Goal: Find specific page/section: Find specific page/section

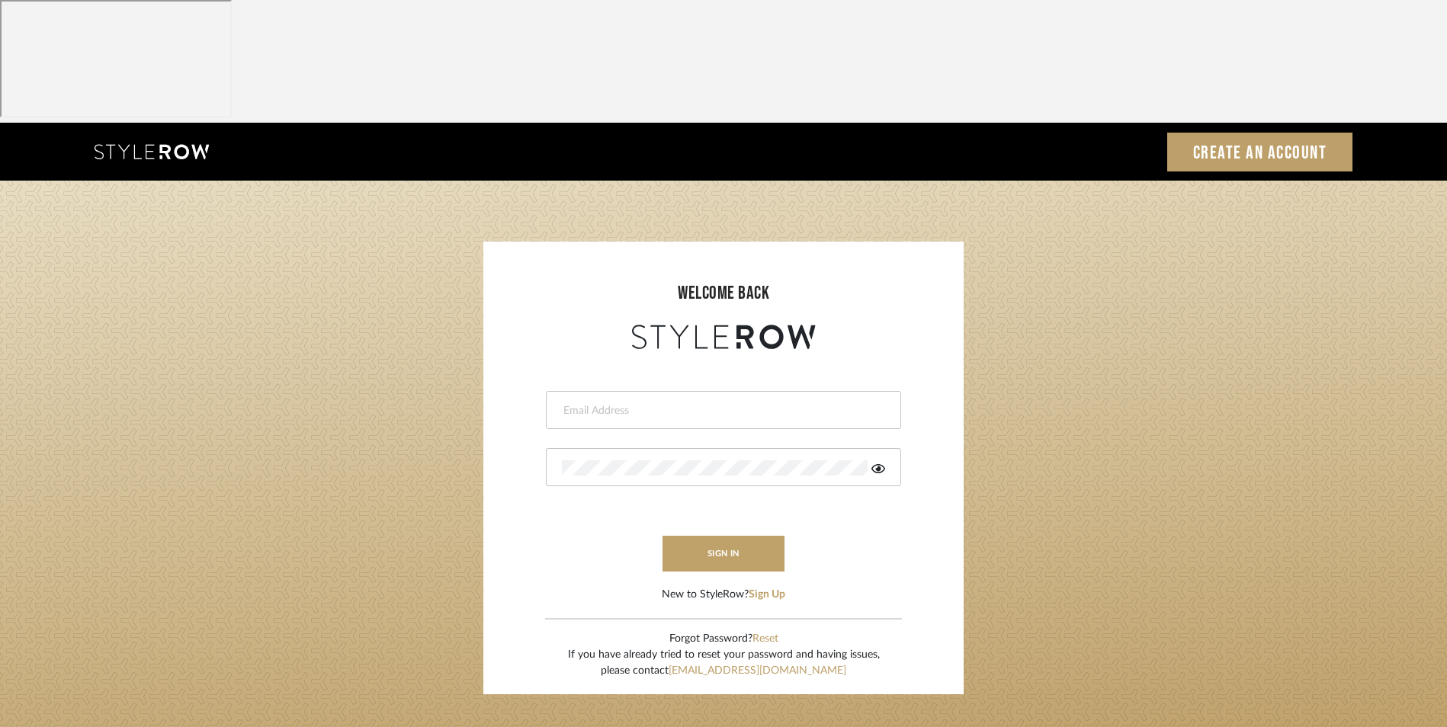
type input "[EMAIL_ADDRESS][DOMAIN_NAME]"
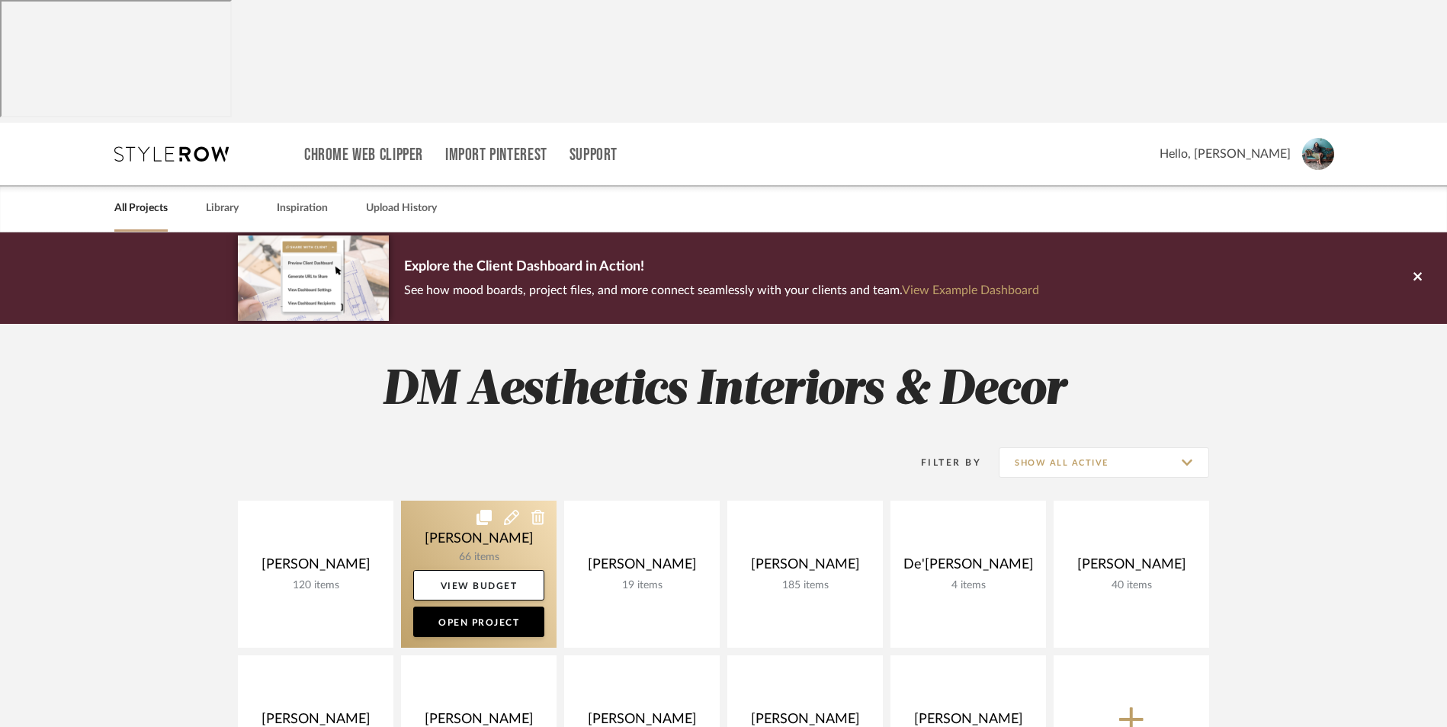
click at [463, 501] on link at bounding box center [479, 574] width 156 height 147
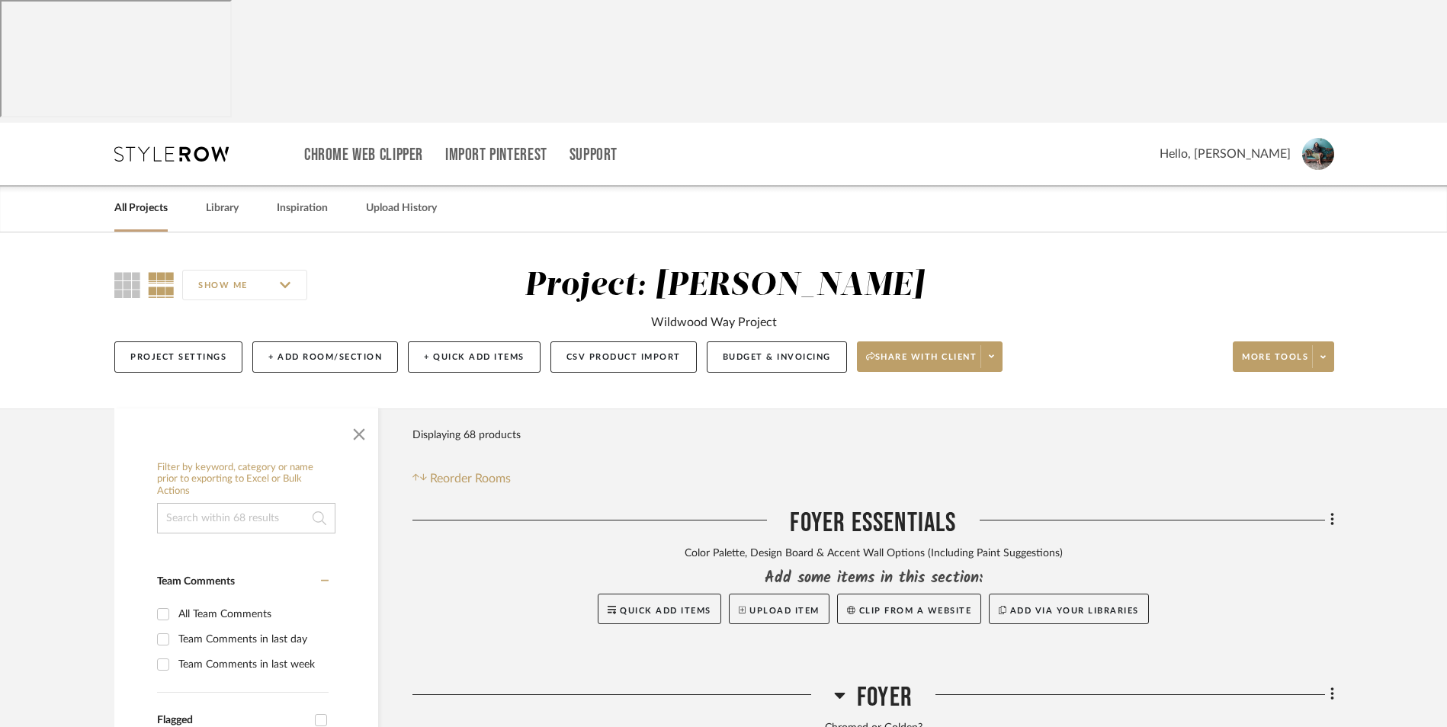
click at [842, 686] on icon at bounding box center [839, 695] width 11 height 18
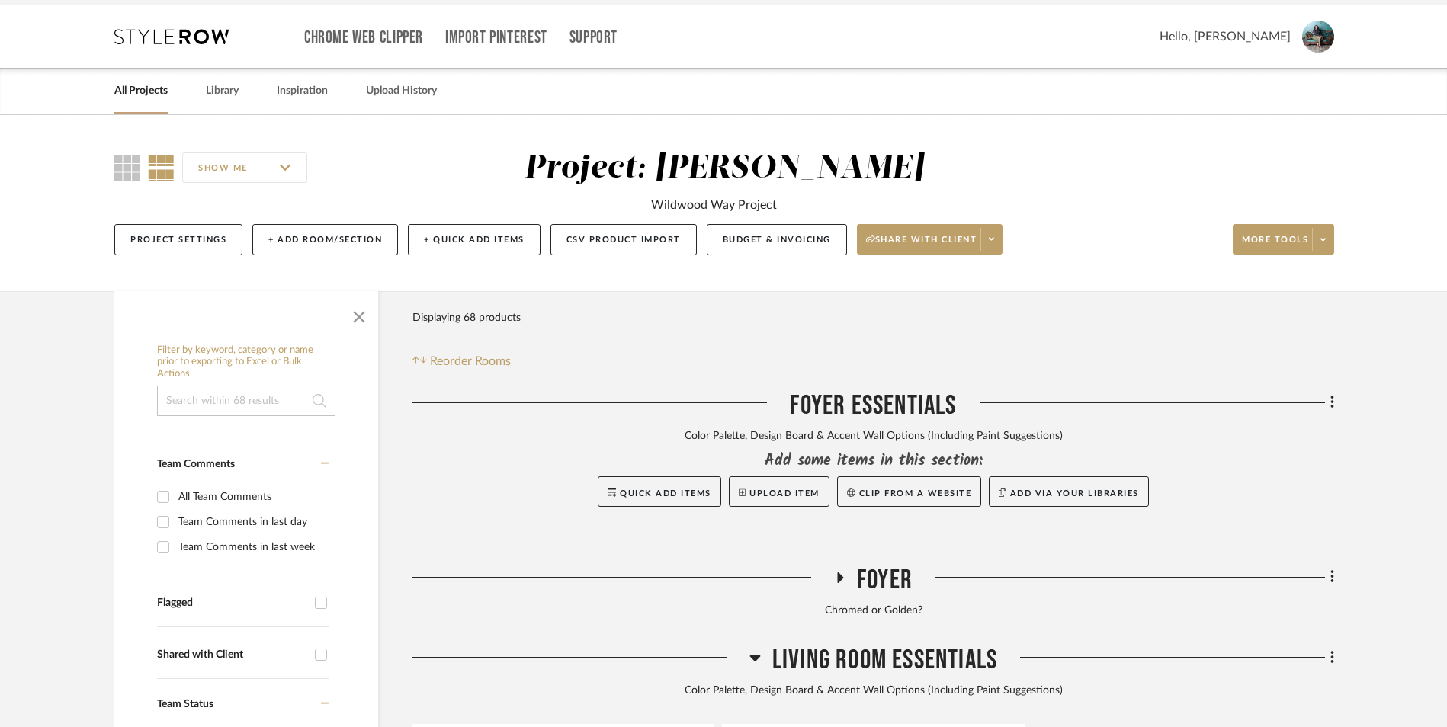
scroll to position [152, 0]
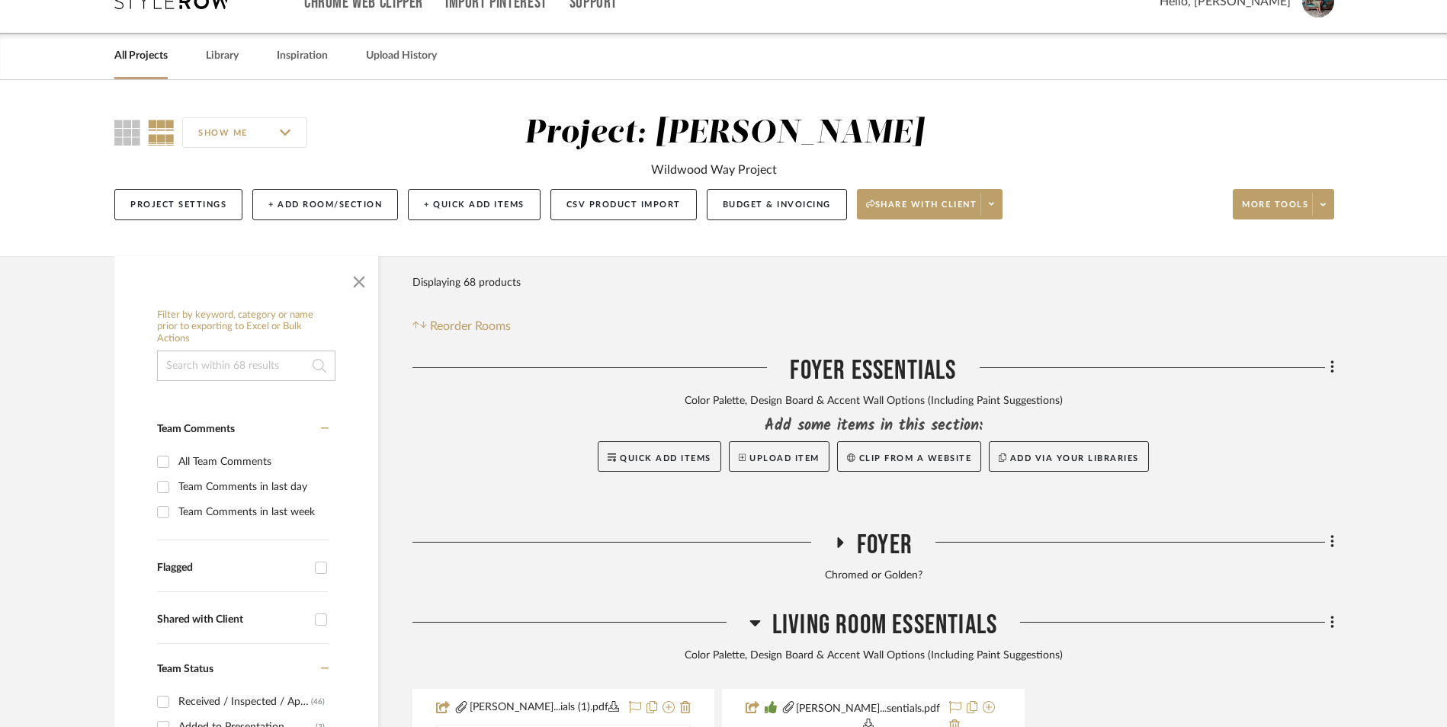
click at [747, 609] on div at bounding box center [580, 628] width 337 height 39
click at [752, 614] on icon at bounding box center [754, 623] width 11 height 18
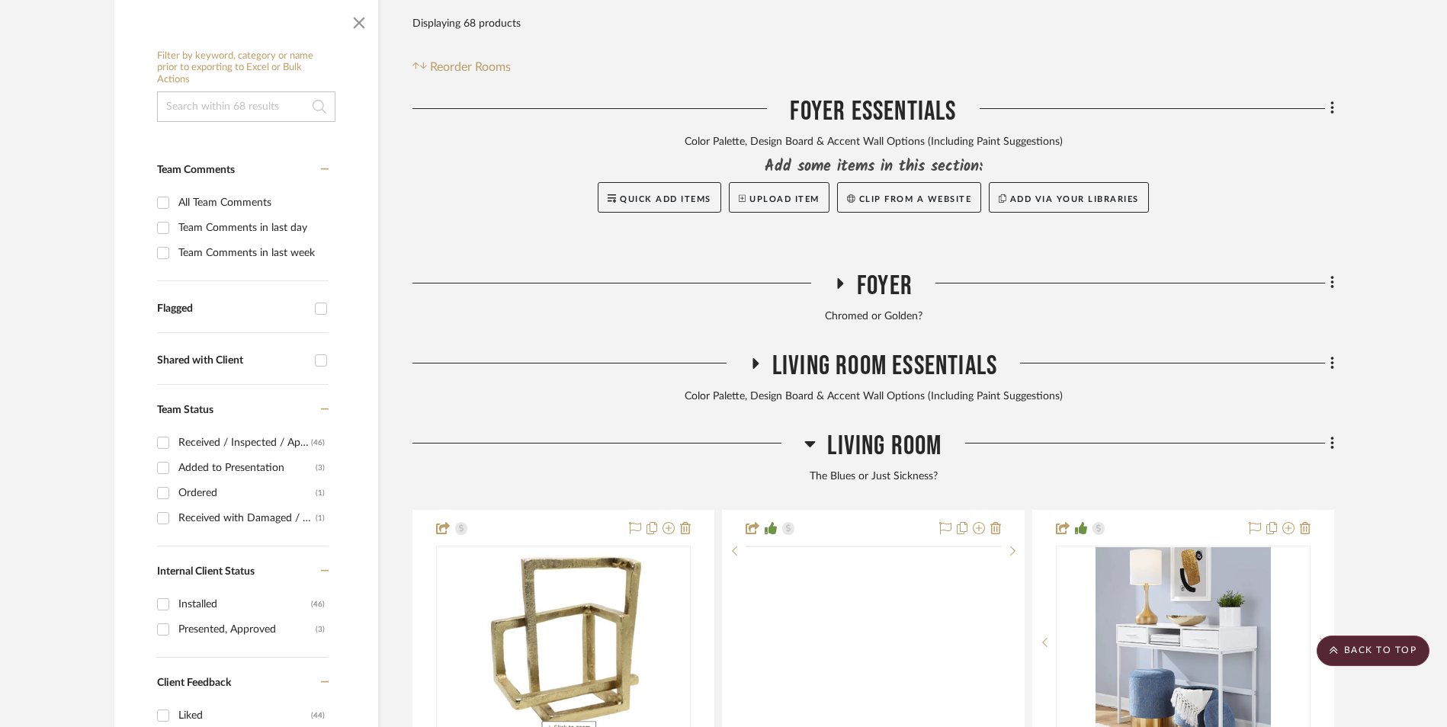
scroll to position [457, 0]
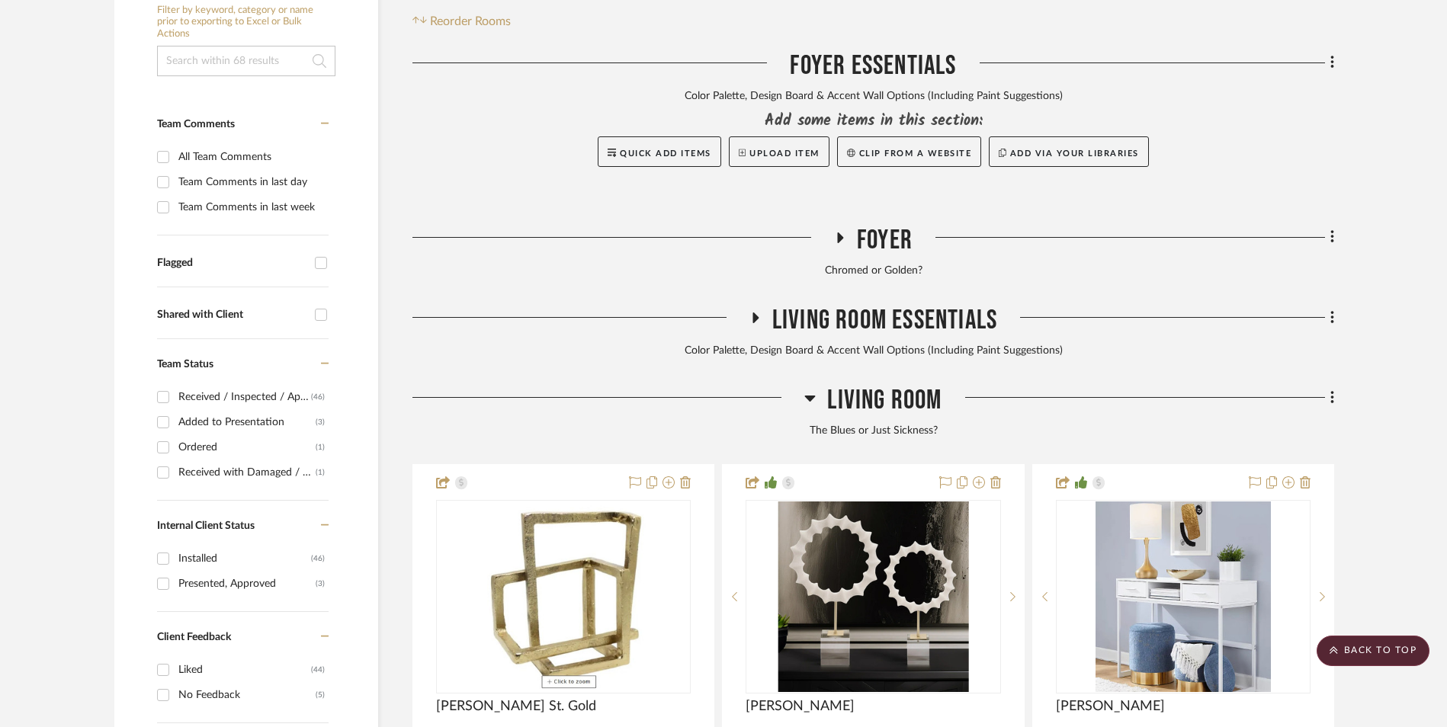
click at [813, 389] on icon at bounding box center [809, 398] width 11 height 18
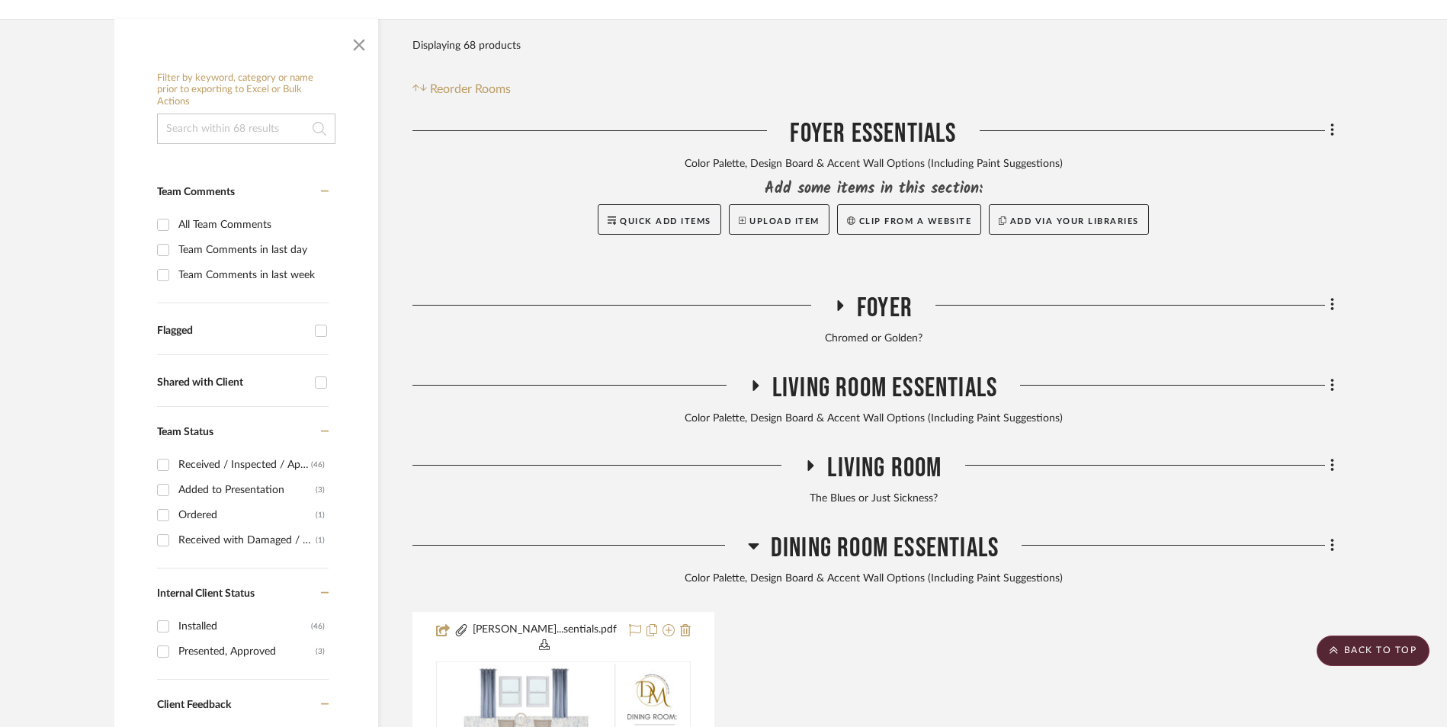
scroll to position [305, 0]
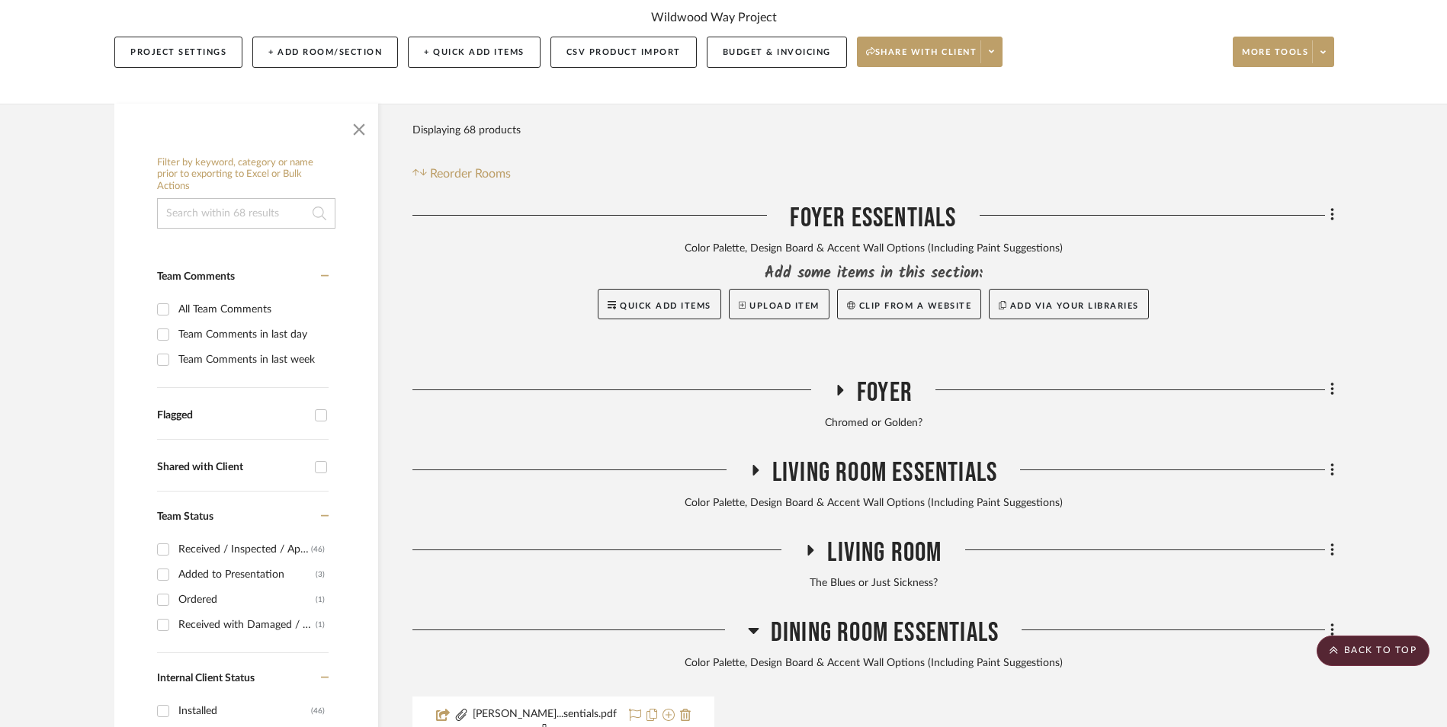
click at [838, 385] on icon at bounding box center [841, 390] width 6 height 11
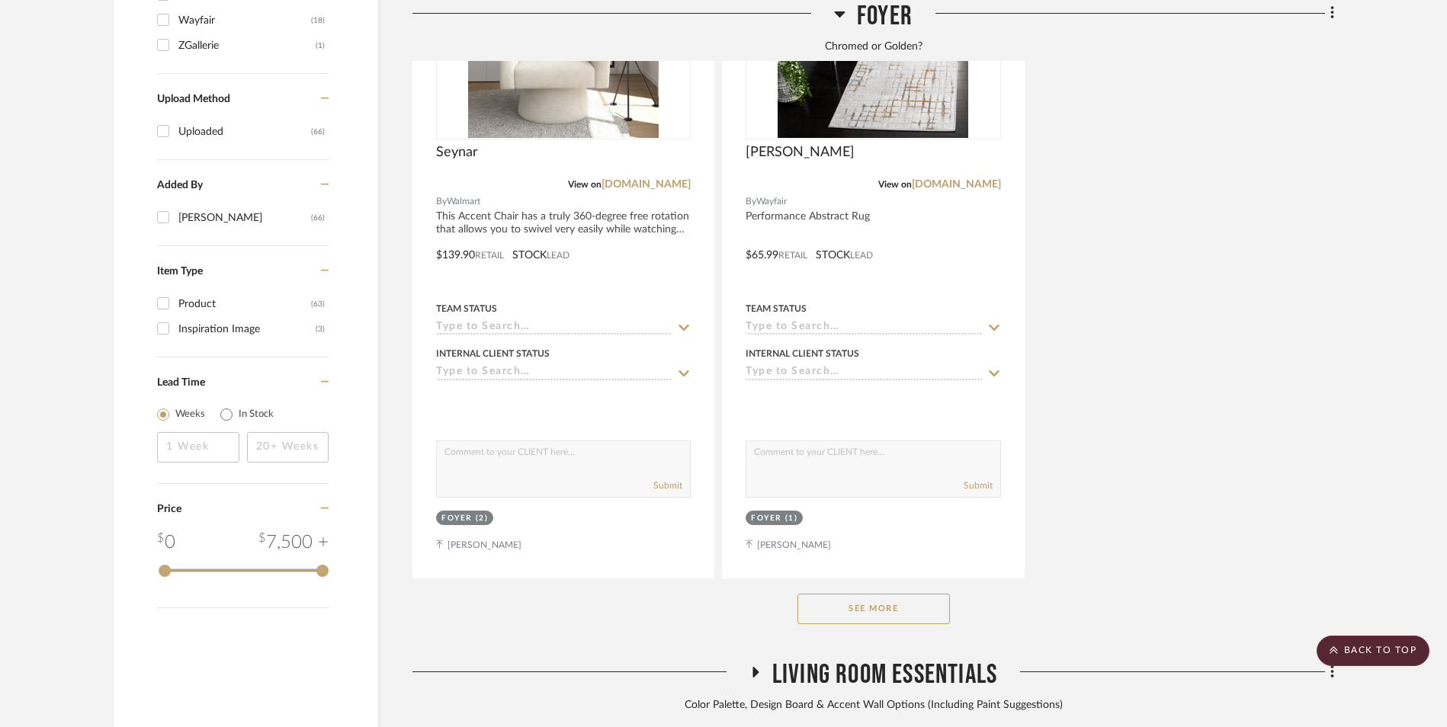
scroll to position [2211, 0]
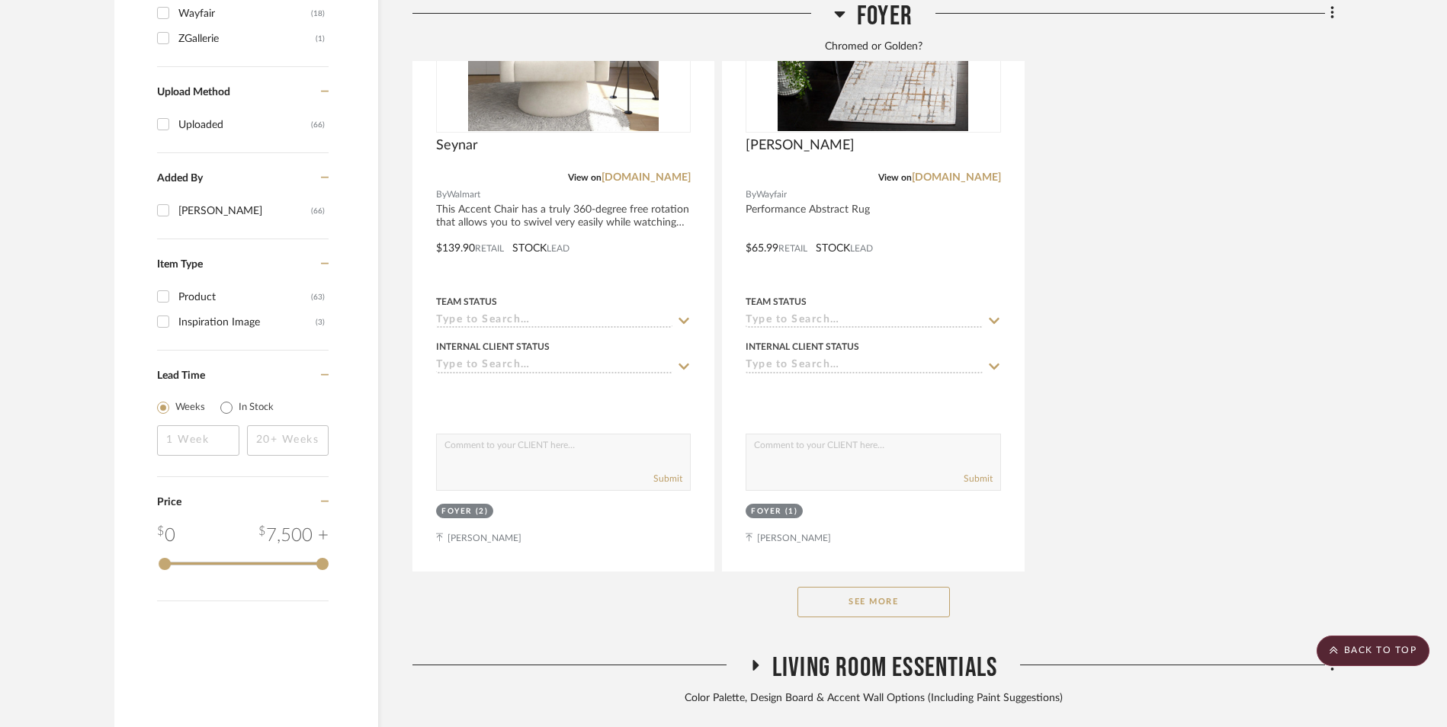
click at [890, 587] on button "See More" at bounding box center [873, 602] width 152 height 30
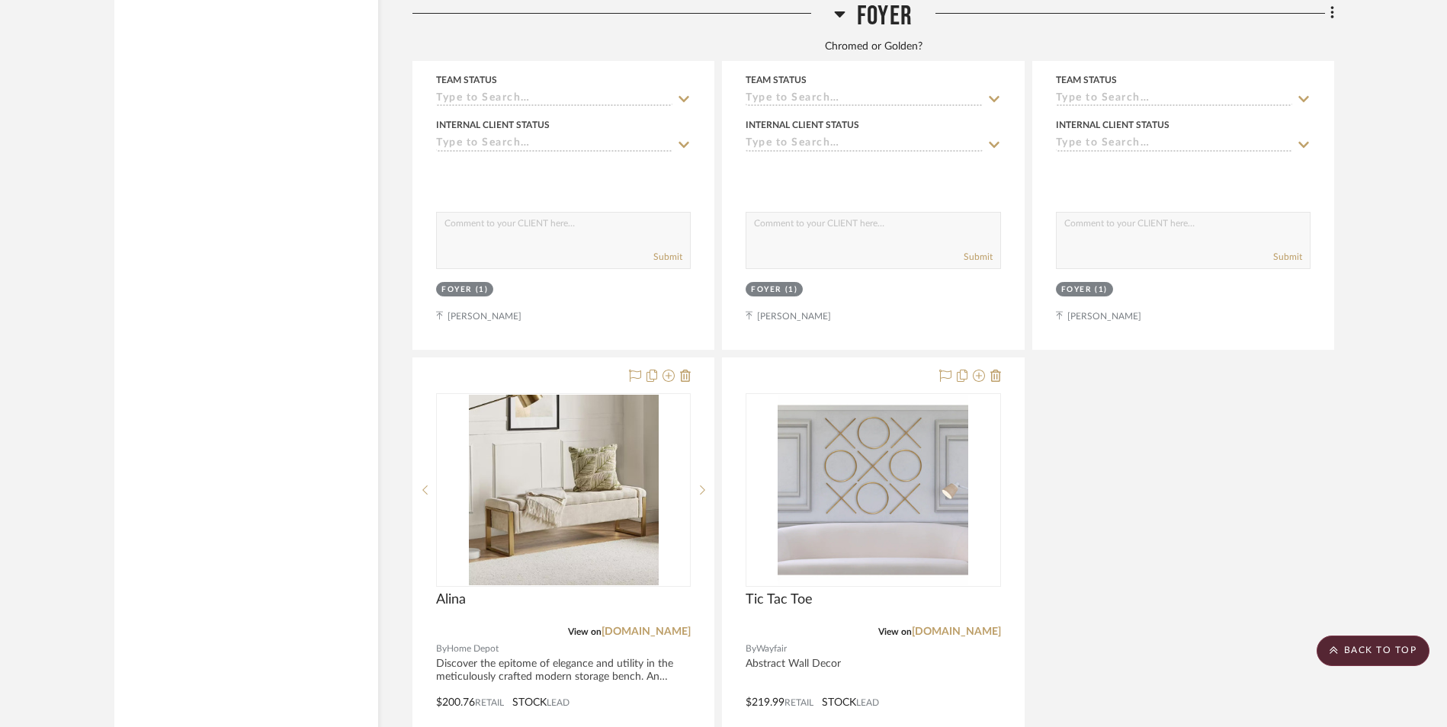
scroll to position [3811, 0]
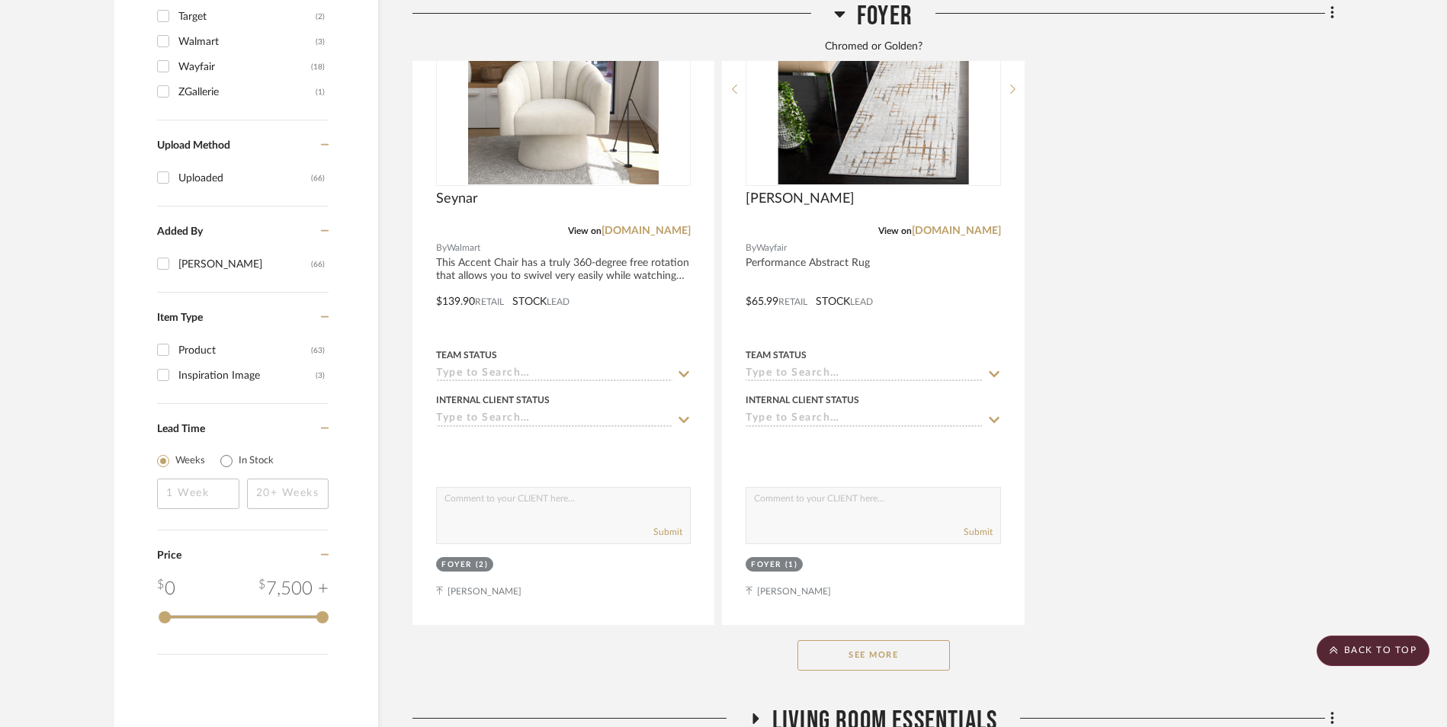
scroll to position [2287, 0]
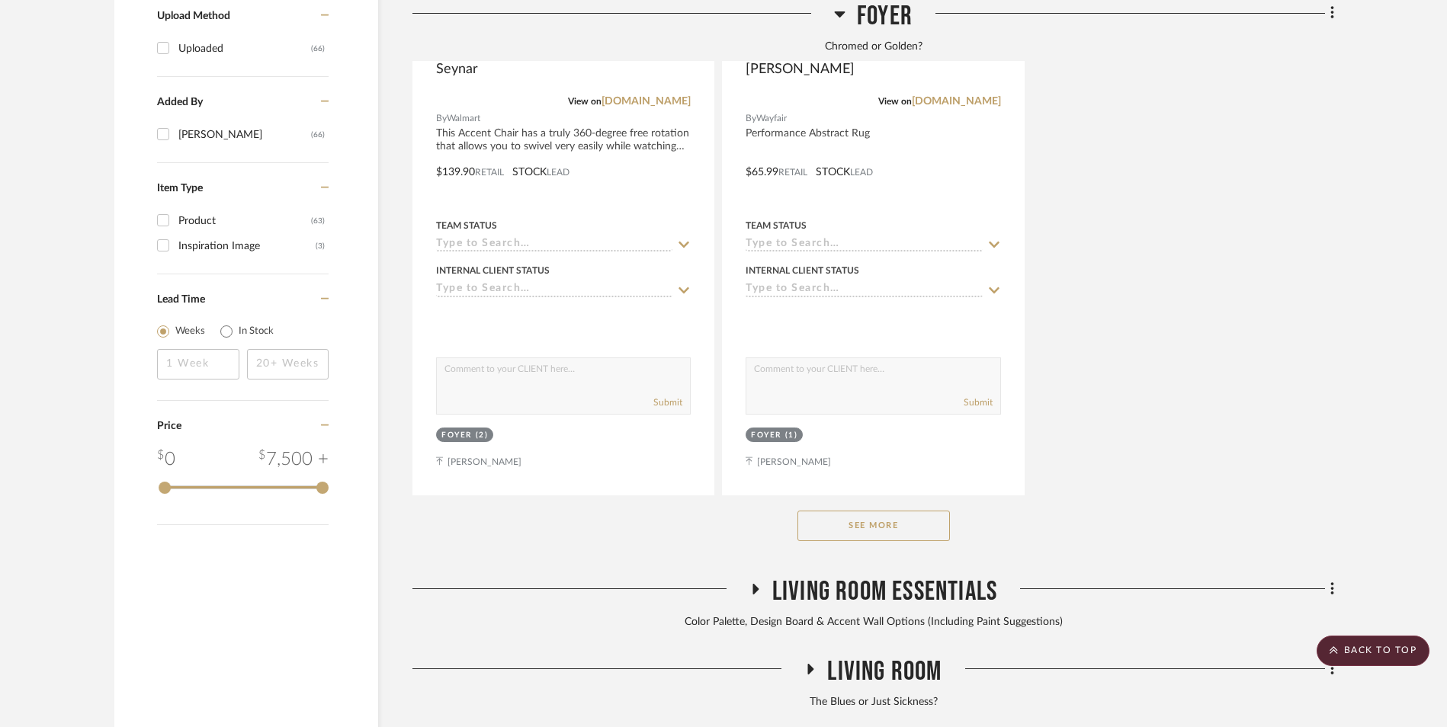
click at [900, 511] on button "See More" at bounding box center [873, 526] width 152 height 30
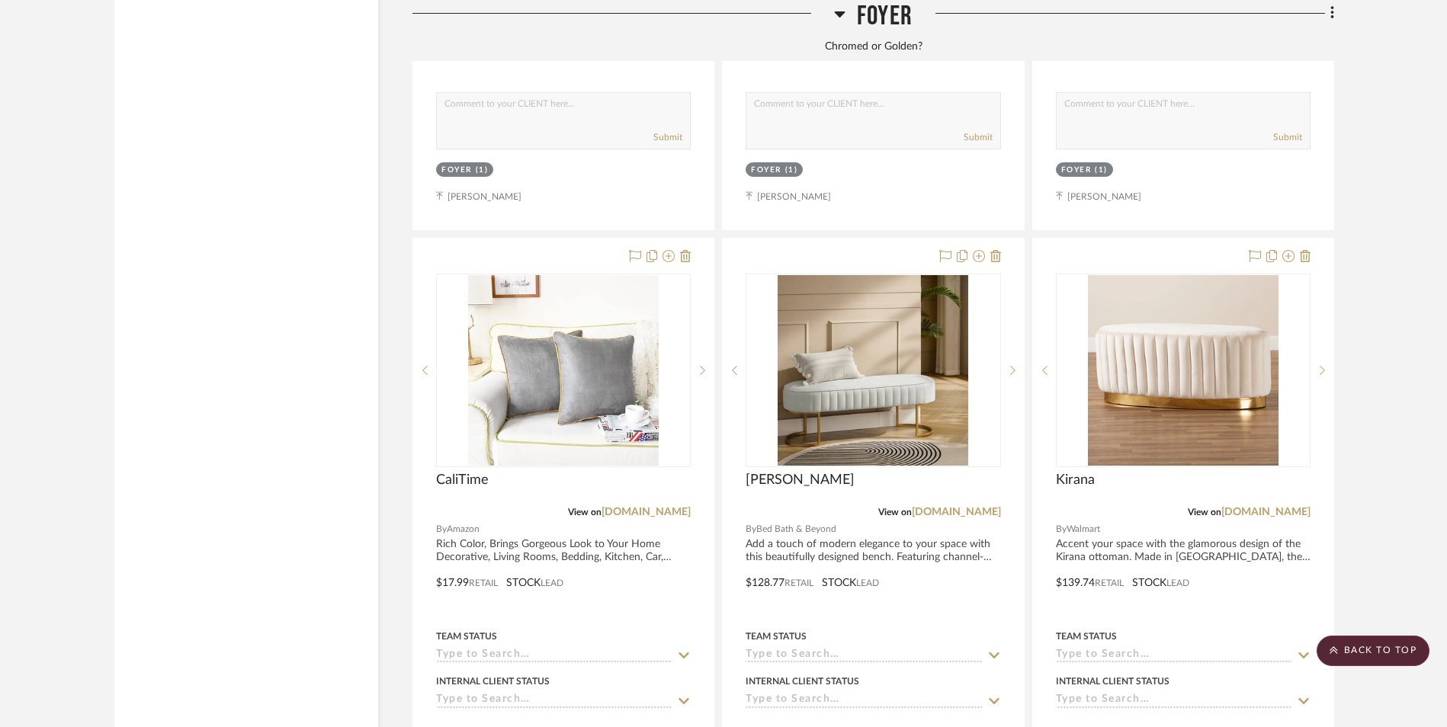
scroll to position [3202, 0]
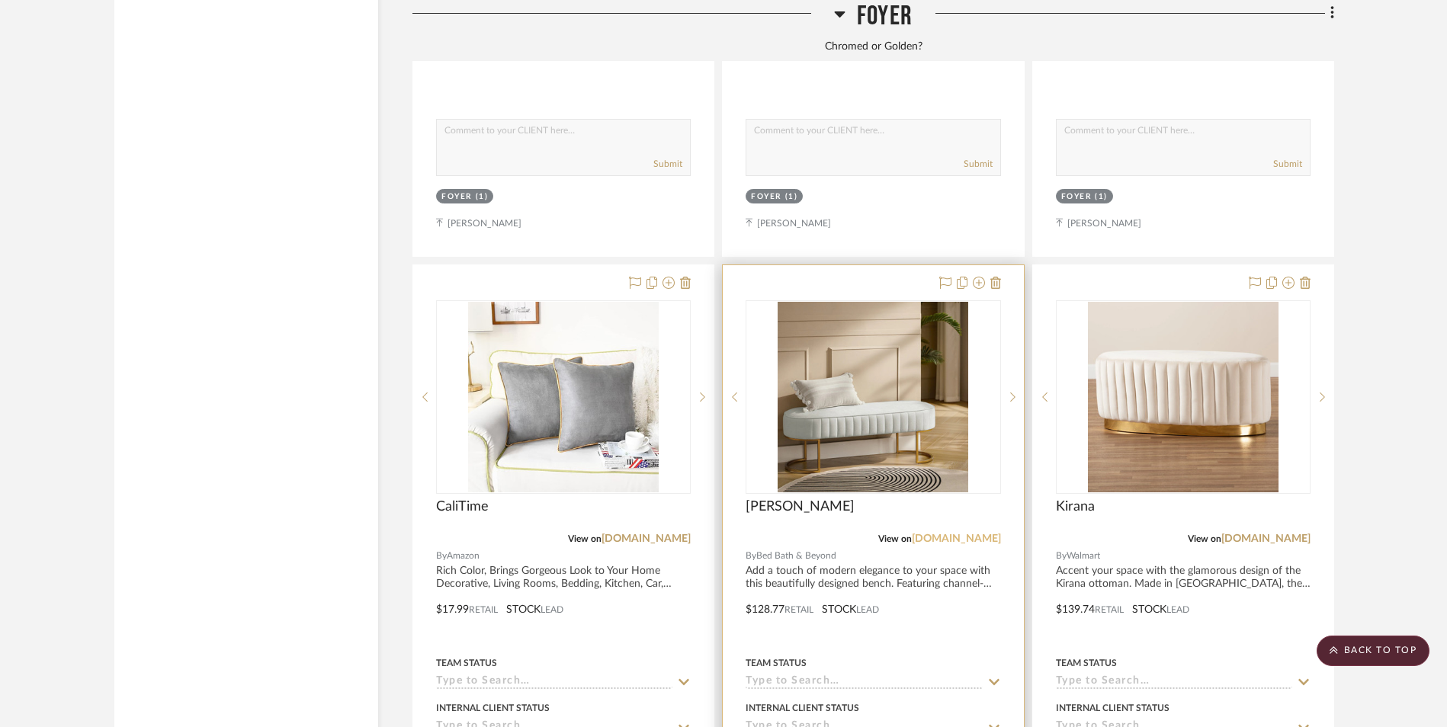
click at [982, 534] on link "bedbathandbeyond.com" at bounding box center [956, 539] width 89 height 11
